Goal: Task Accomplishment & Management: Use online tool/utility

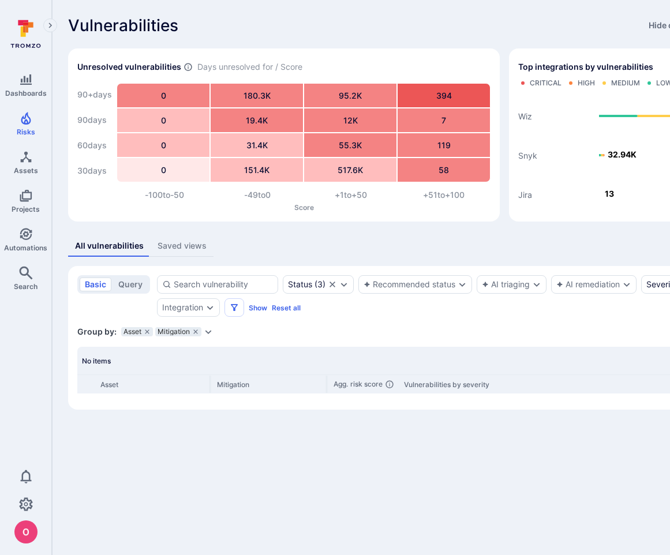
scroll to position [0, 161]
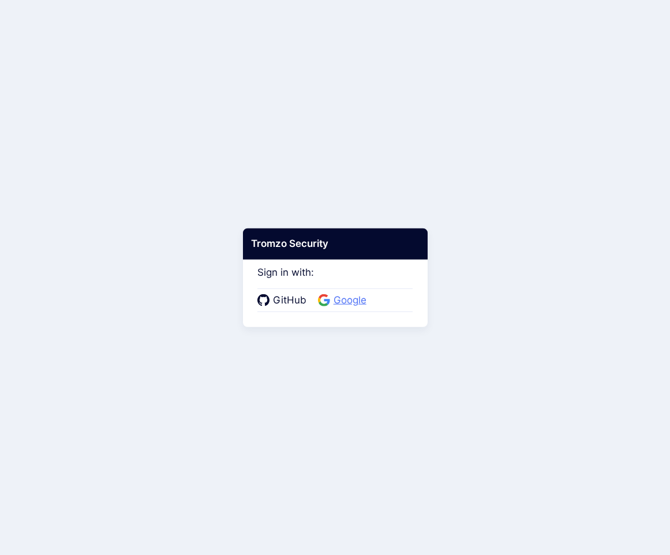
click at [341, 298] on span "Google" at bounding box center [350, 300] width 40 height 15
